Goal: Task Accomplishment & Management: Use online tool/utility

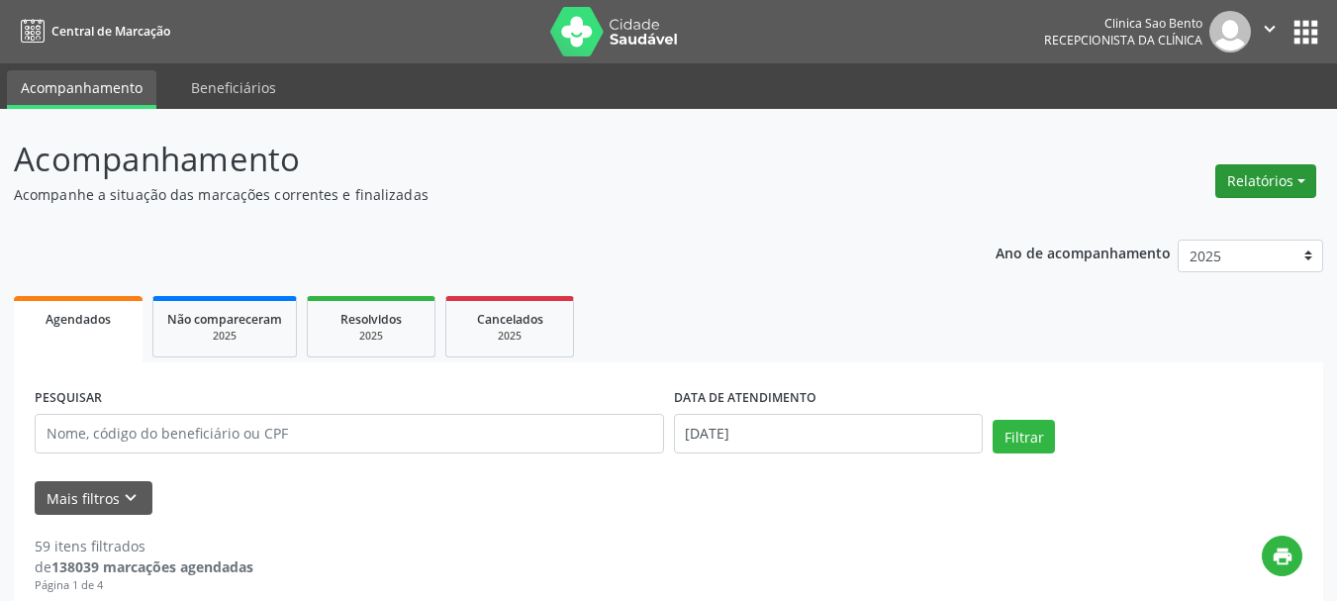
click at [1259, 186] on button "Relatórios" at bounding box center [1266, 181] width 101 height 34
click at [1212, 221] on link "Agendamentos" at bounding box center [1209, 224] width 213 height 28
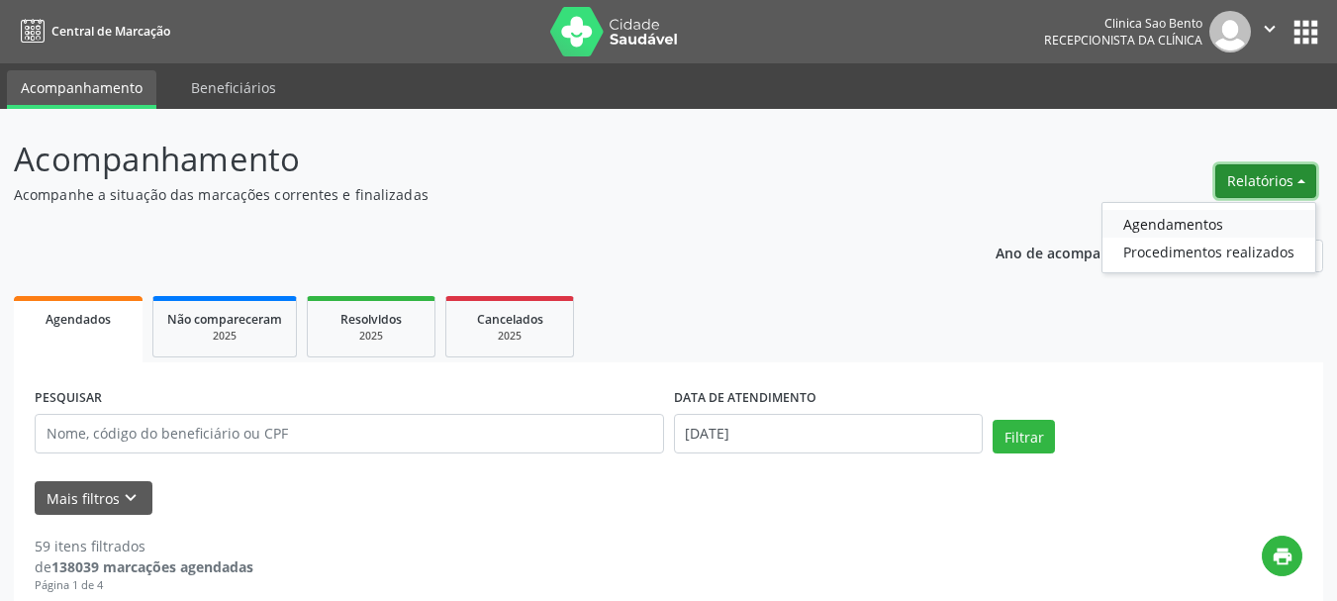
select select "7"
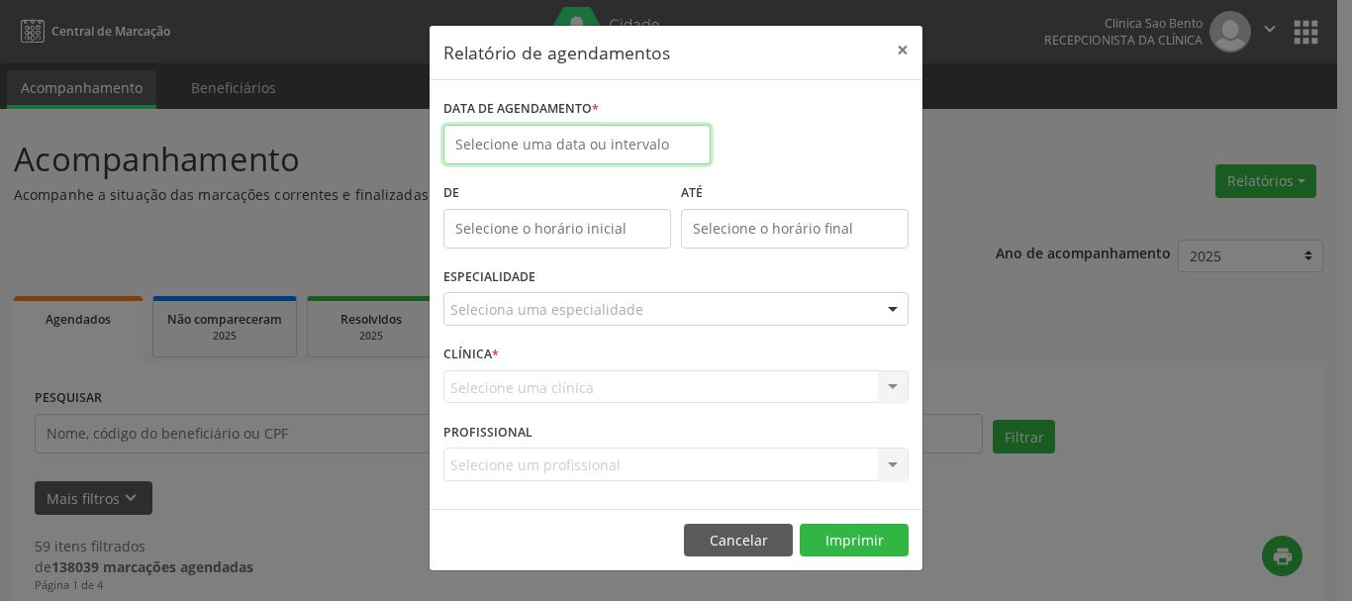
click at [590, 144] on input "text" at bounding box center [576, 145] width 267 height 40
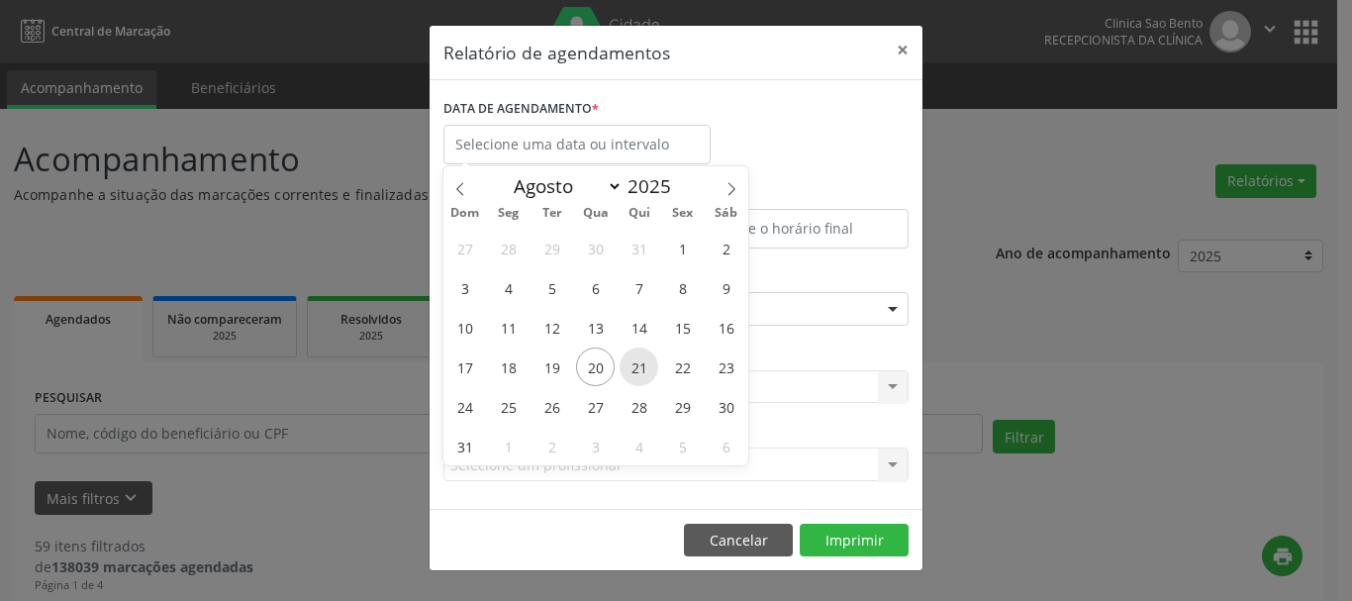
click at [638, 363] on span "21" at bounding box center [639, 366] width 39 height 39
type input "21/08/2025"
click at [638, 363] on span "21" at bounding box center [639, 366] width 39 height 39
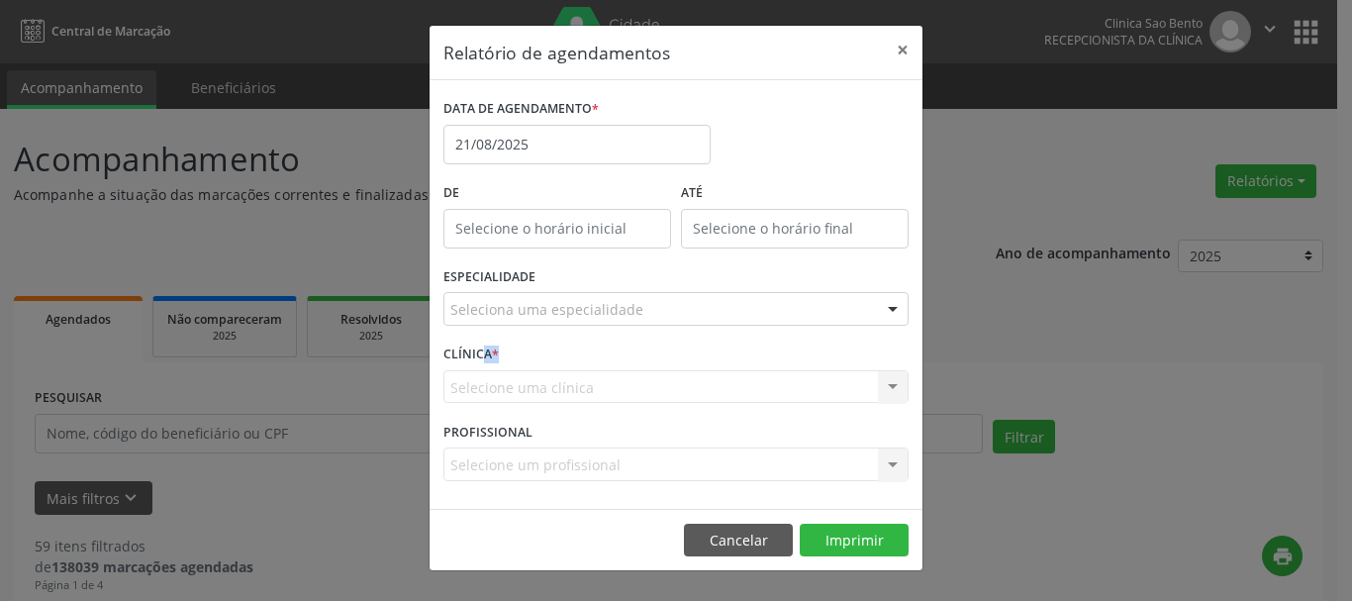
click at [638, 363] on div "CLÍNICA * Selecione uma clínica Nenhum resultado encontrado para: " " Não há ne…" at bounding box center [676, 378] width 475 height 77
click at [894, 314] on div at bounding box center [893, 310] width 30 height 34
click at [632, 35] on header "Relatório de agendamentos ×" at bounding box center [676, 53] width 493 height 54
click at [891, 312] on div at bounding box center [893, 310] width 30 height 34
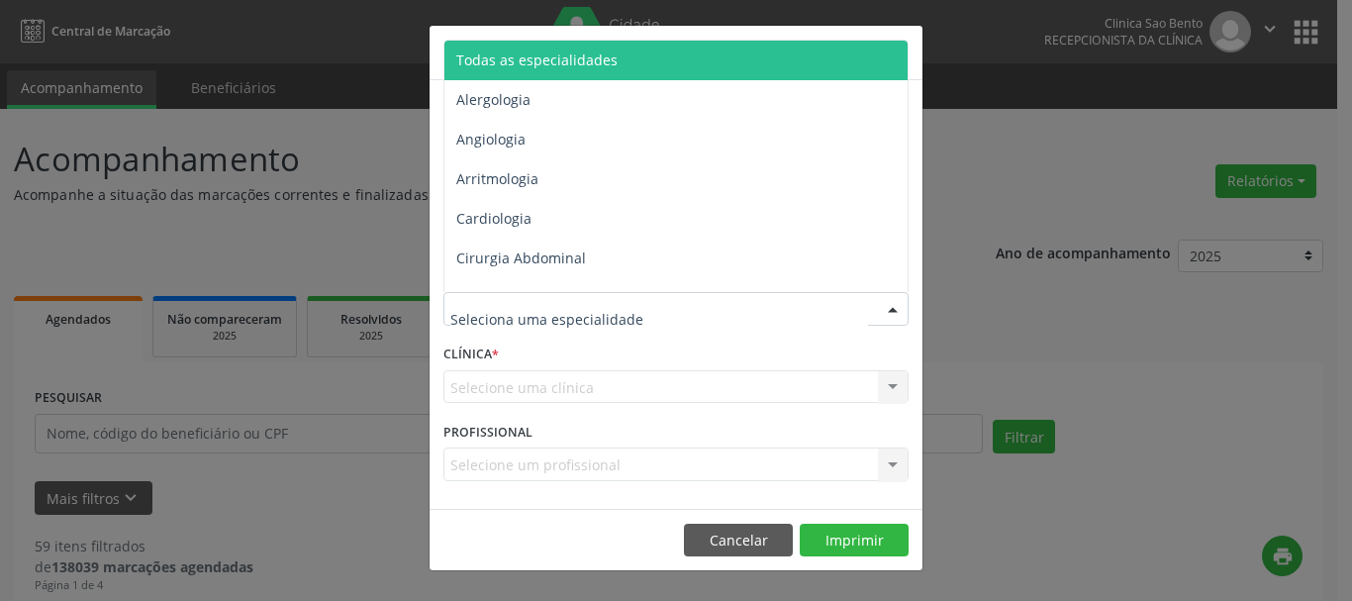
click at [830, 72] on span "Todas as especialidades" at bounding box center [677, 61] width 466 height 40
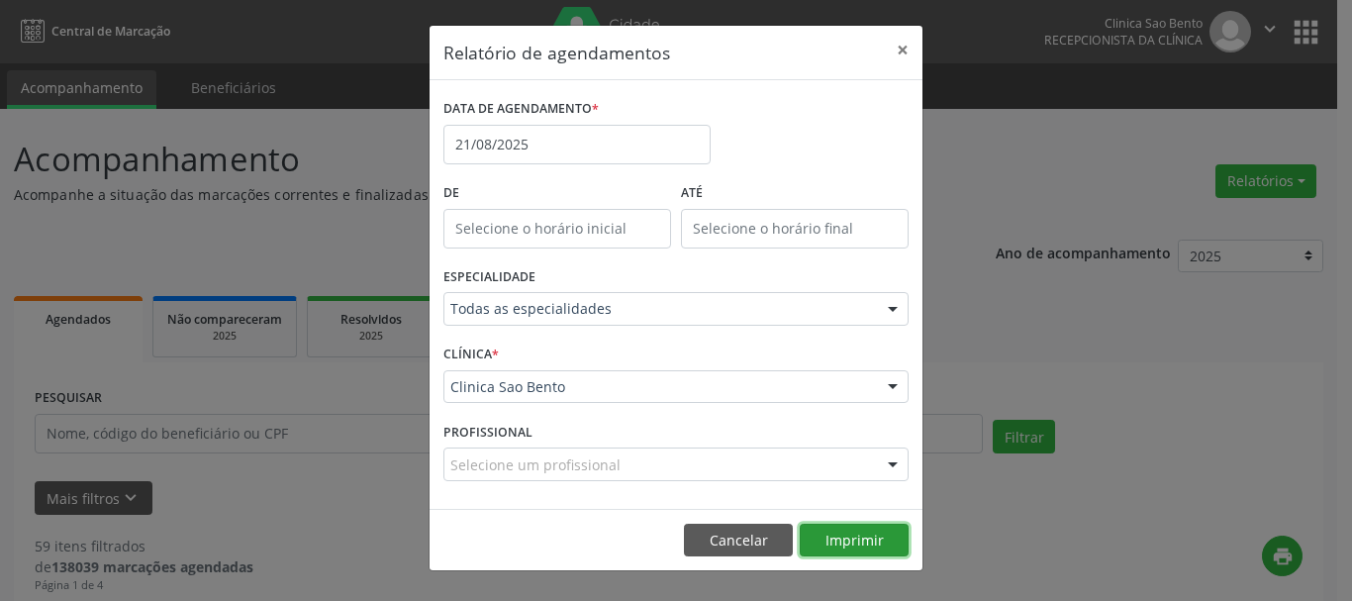
click at [862, 541] on button "Imprimir" at bounding box center [854, 541] width 109 height 34
